Goal: Use online tool/utility: Utilize a website feature to perform a specific function

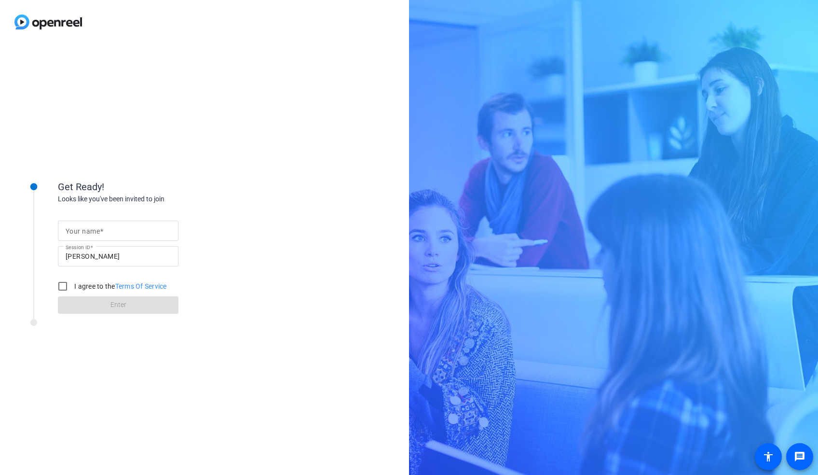
click at [118, 232] on input "Your name" at bounding box center [118, 231] width 105 height 12
type input "Hima [PERSON_NAME]"
click at [108, 258] on input "[PERSON_NAME]" at bounding box center [118, 256] width 105 height 12
click at [63, 286] on input "I agree to the Terms Of Service" at bounding box center [62, 285] width 19 height 19
checkbox input "true"
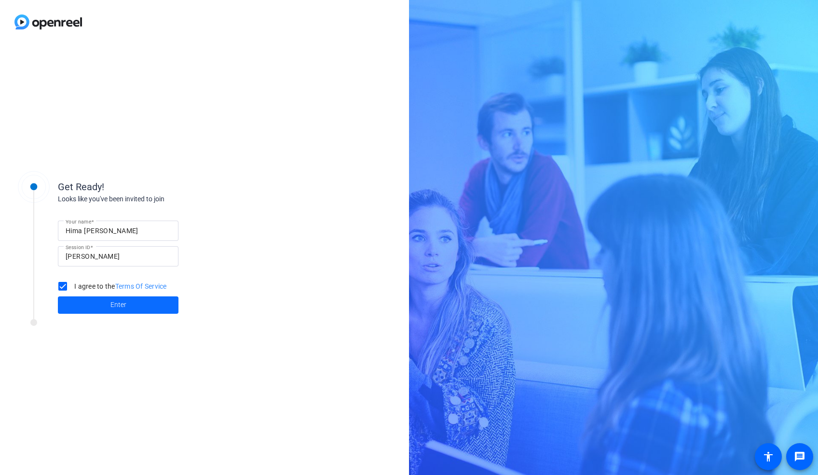
click at [85, 306] on span at bounding box center [118, 304] width 121 height 23
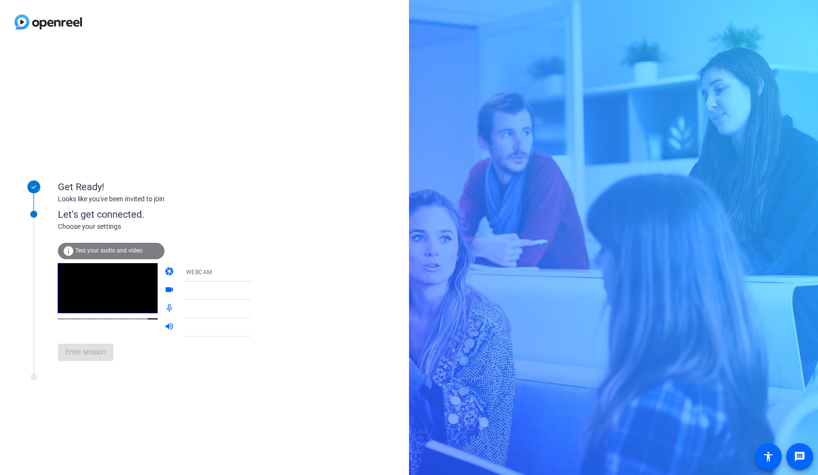
click at [93, 253] on span "Test your audio and video" at bounding box center [108, 250] width 67 height 7
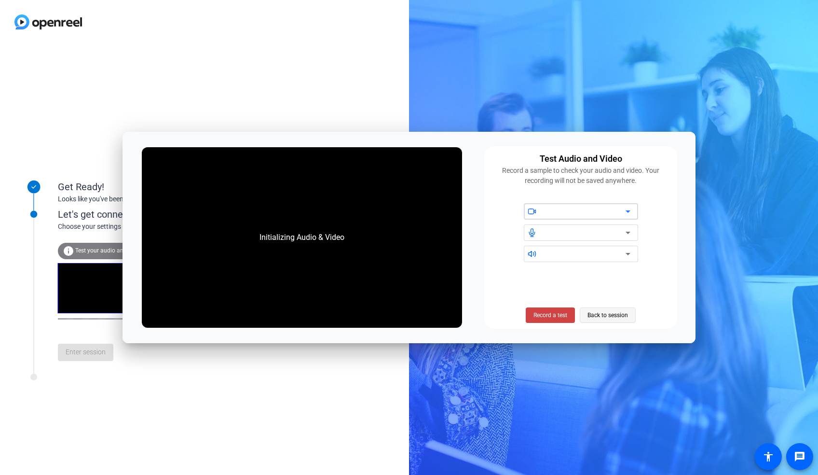
click at [595, 315] on span "Back to session" at bounding box center [608, 315] width 41 height 18
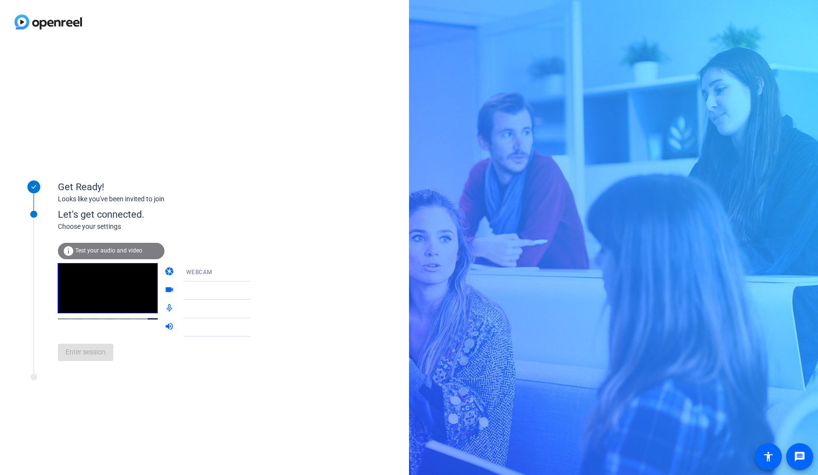
click at [230, 272] on div "WEBCAM" at bounding box center [222, 272] width 72 height 12
click at [206, 311] on mat-option "DESKTOP" at bounding box center [209, 310] width 82 height 19
click at [219, 271] on div "WEBCAM" at bounding box center [222, 272] width 72 height 12
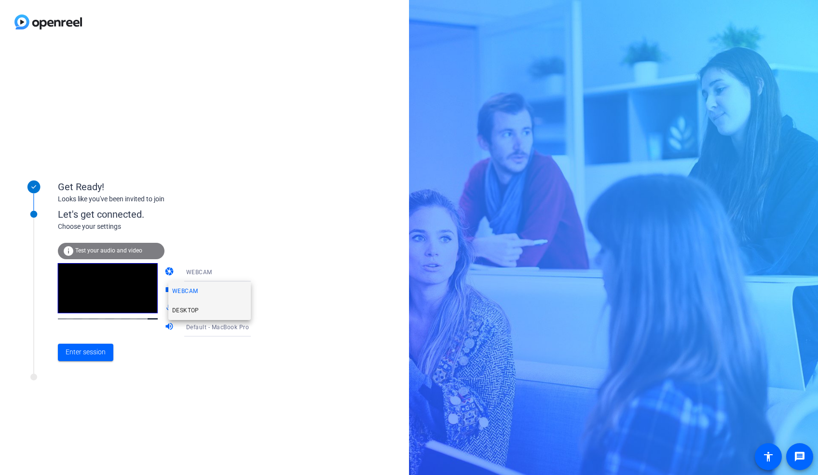
click at [205, 309] on mat-option "DESKTOP" at bounding box center [209, 310] width 82 height 19
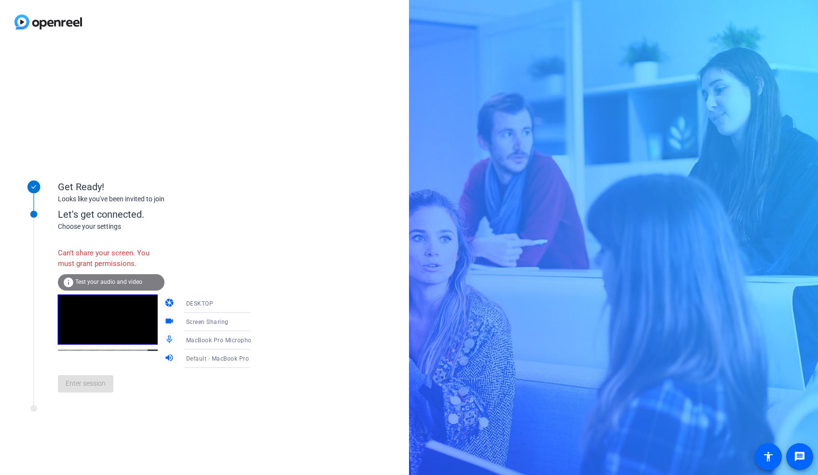
click at [255, 303] on icon at bounding box center [261, 304] width 12 height 12
click at [223, 319] on mat-option "WEBCAM" at bounding box center [209, 322] width 82 height 19
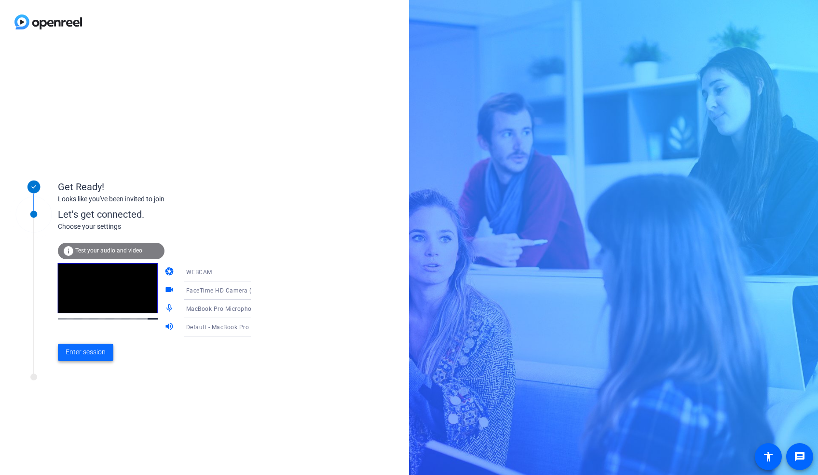
click at [81, 355] on span "Enter session" at bounding box center [86, 352] width 40 height 10
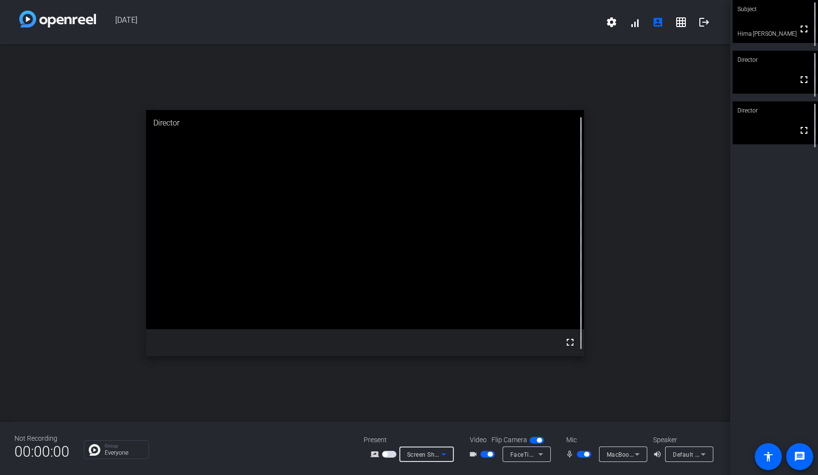
click at [426, 455] on span "Screen Sharing" at bounding box center [428, 454] width 42 height 8
click at [427, 415] on span "Screen Sharing" at bounding box center [423, 417] width 41 height 12
click at [389, 454] on span "button" at bounding box center [389, 454] width 14 height 7
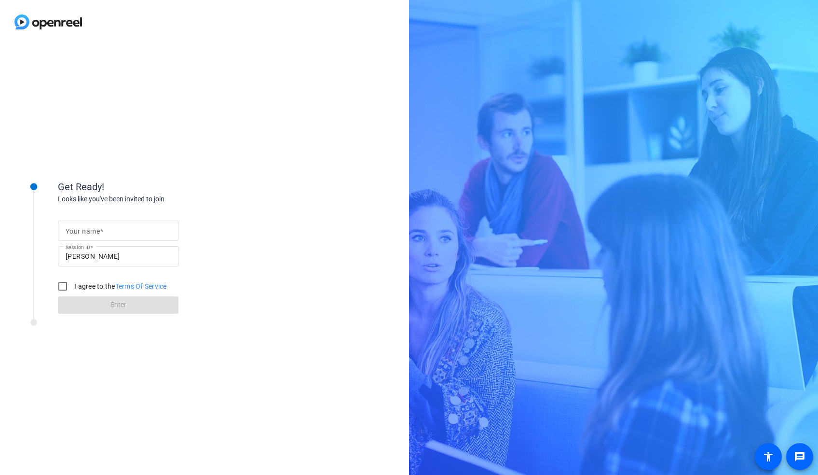
click at [93, 230] on mat-label "Your name" at bounding box center [83, 231] width 34 height 8
click at [93, 230] on input "Your name" at bounding box center [118, 231] width 105 height 12
type input "Hima [PERSON_NAME]"
click at [64, 282] on input "I agree to the Terms Of Service" at bounding box center [62, 285] width 19 height 19
checkbox input "true"
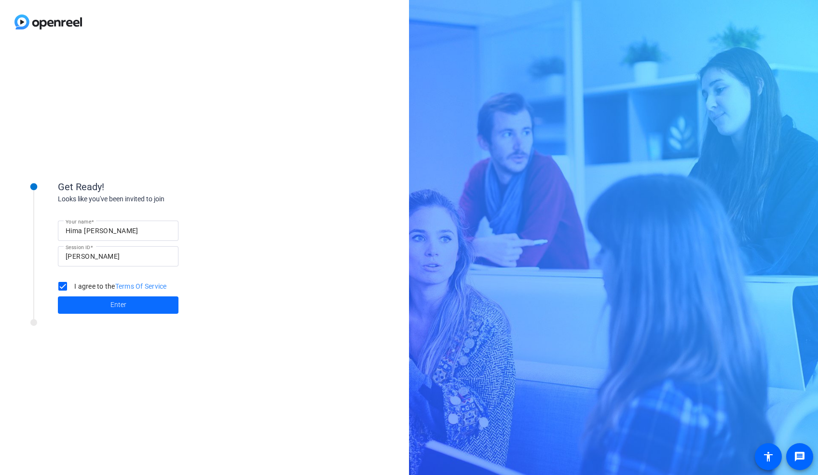
click at [97, 305] on span at bounding box center [118, 304] width 121 height 23
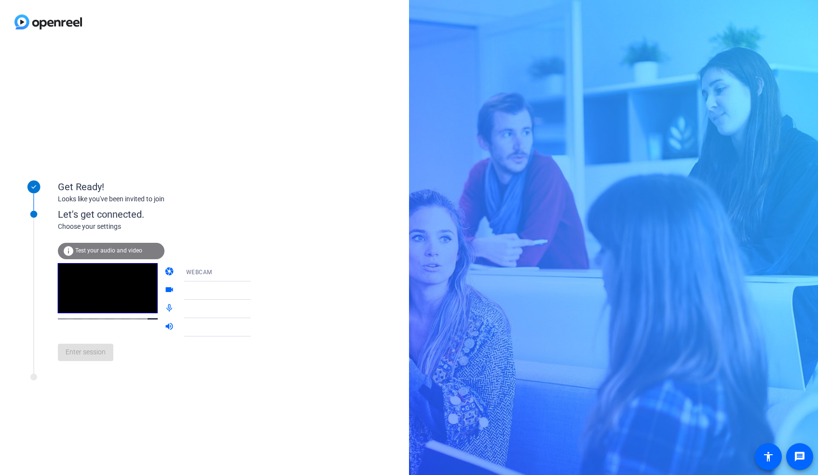
click at [187, 272] on span "WEBCAM" at bounding box center [199, 272] width 26 height 7
click at [216, 305] on mat-option "DESKTOP" at bounding box center [209, 310] width 82 height 19
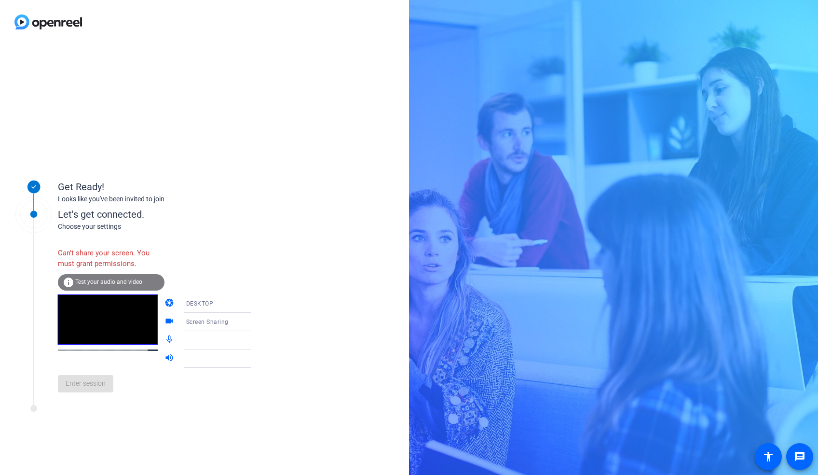
click at [194, 307] on div "DESKTOP" at bounding box center [222, 303] width 72 height 12
click at [196, 321] on span "WEBCAM" at bounding box center [185, 322] width 26 height 12
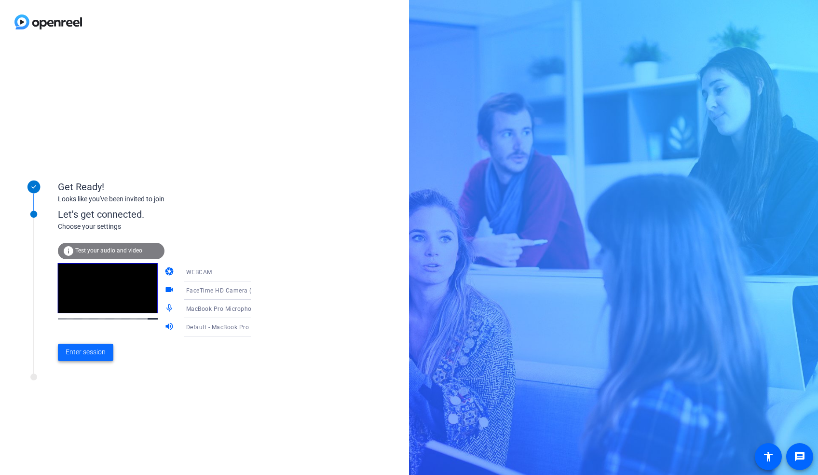
click at [97, 354] on span "Enter session" at bounding box center [86, 352] width 40 height 10
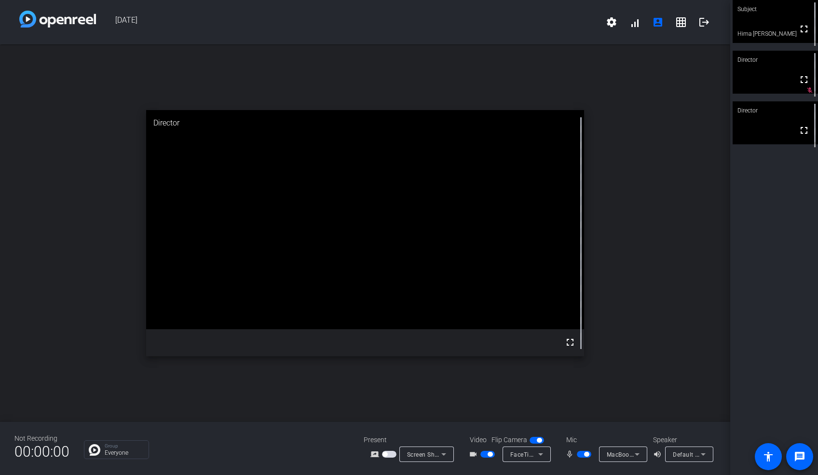
click at [386, 455] on span "button" at bounding box center [385, 454] width 5 height 5
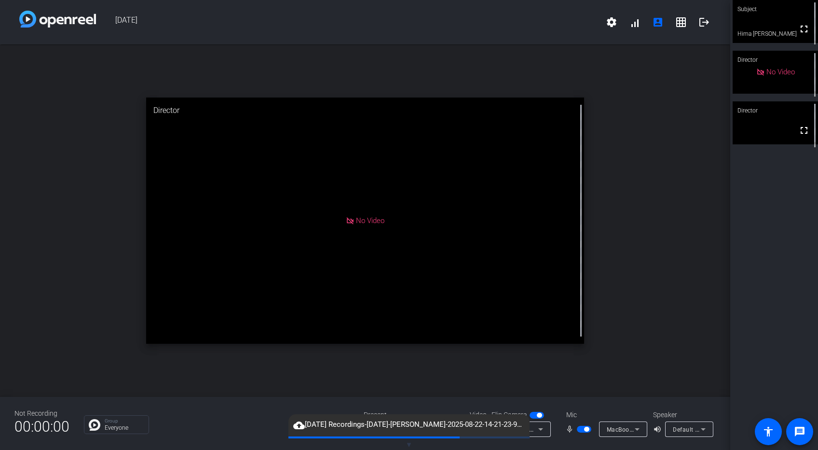
click at [515, 428] on span "cloud_upload August 22nd 2025 Recordings-August 22nd-Hima Bindu Gudipati-2025-0…" at bounding box center [408, 425] width 241 height 12
click at [459, 397] on div "Not Recording 00:00:00 Group Everyone Present screen_share_outline Screen Shari…" at bounding box center [365, 423] width 730 height 53
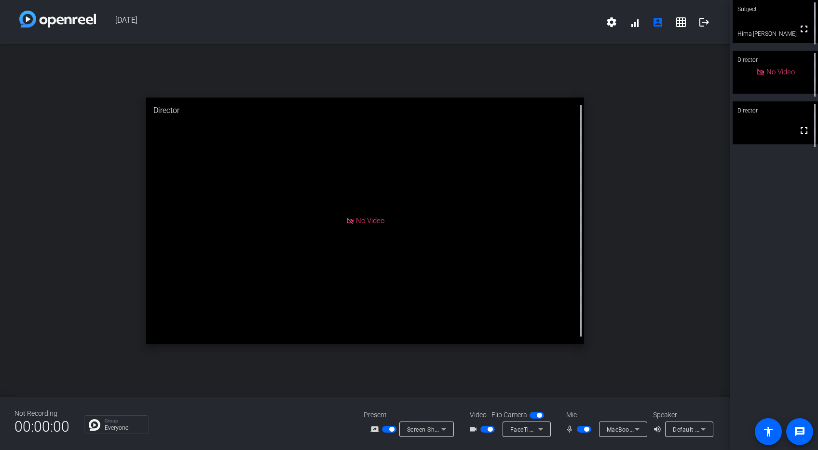
click at [391, 428] on span "button" at bounding box center [391, 428] width 5 height 5
click at [387, 428] on span "button" at bounding box center [385, 428] width 5 height 5
